Goal: Use online tool/utility

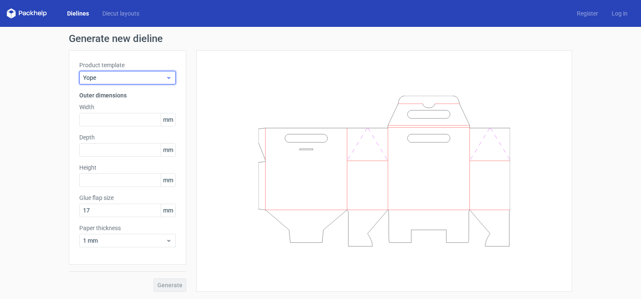
click at [169, 78] on icon at bounding box center [169, 77] width 6 height 7
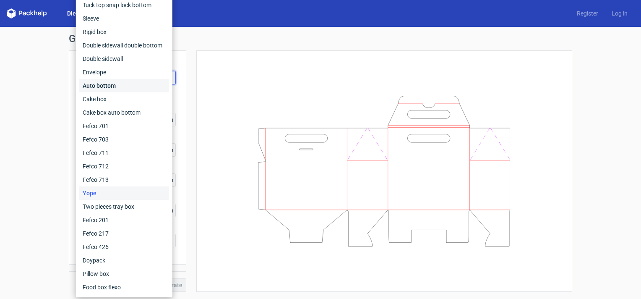
click at [124, 89] on div "Auto bottom" at bounding box center [124, 85] width 90 height 13
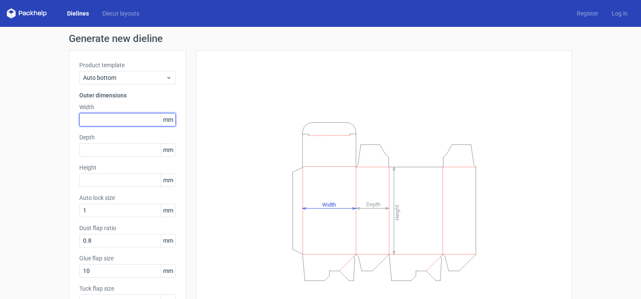
click at [123, 120] on input "text" at bounding box center [127, 119] width 96 height 13
type input "144"
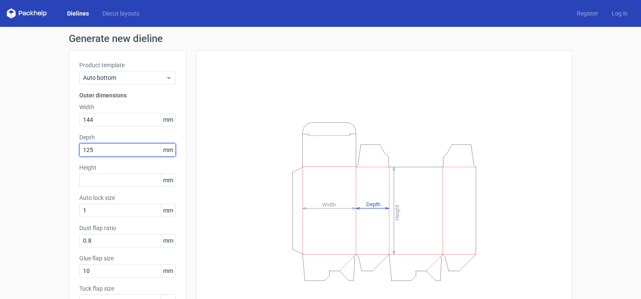
type input "125"
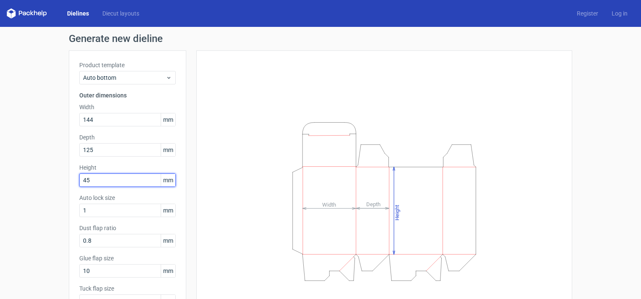
type input "45"
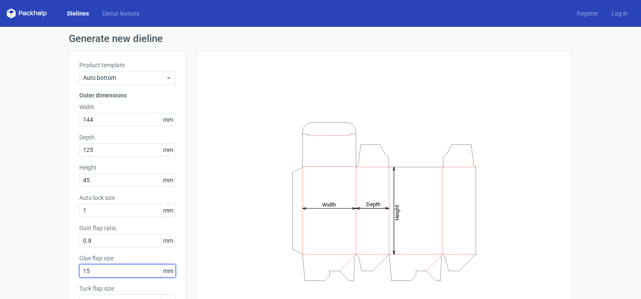
type input "15"
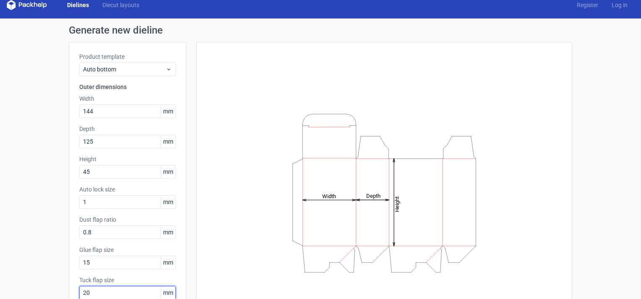
type input "20"
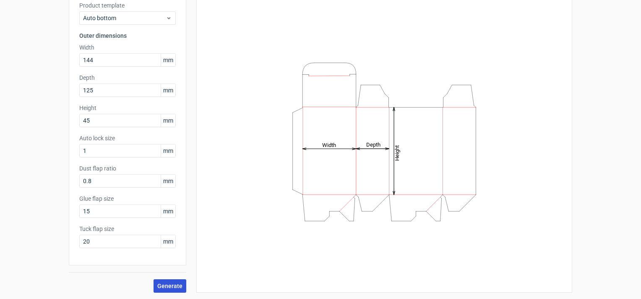
click at [168, 286] on span "Generate" at bounding box center [169, 286] width 25 height 6
click at [163, 285] on span "Generate" at bounding box center [169, 286] width 25 height 6
click at [589, 281] on div "Error: Network Error" at bounding box center [598, 279] width 52 height 8
click at [614, 118] on div "Generate new dieline Product template Auto bottom Outer dimensions Width 144 mm…" at bounding box center [320, 133] width 641 height 332
click at [166, 283] on span "Generate" at bounding box center [169, 286] width 25 height 6
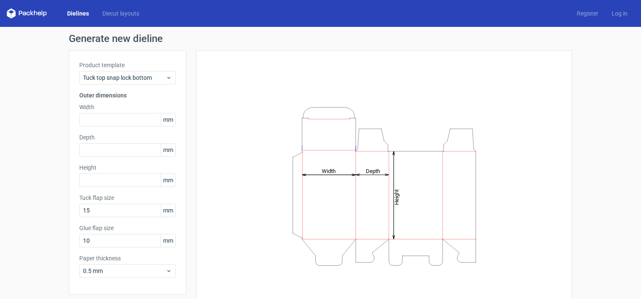
click at [240, 42] on h1 "Generate new dieline" at bounding box center [320, 39] width 503 height 10
